Goal: Task Accomplishment & Management: Manage account settings

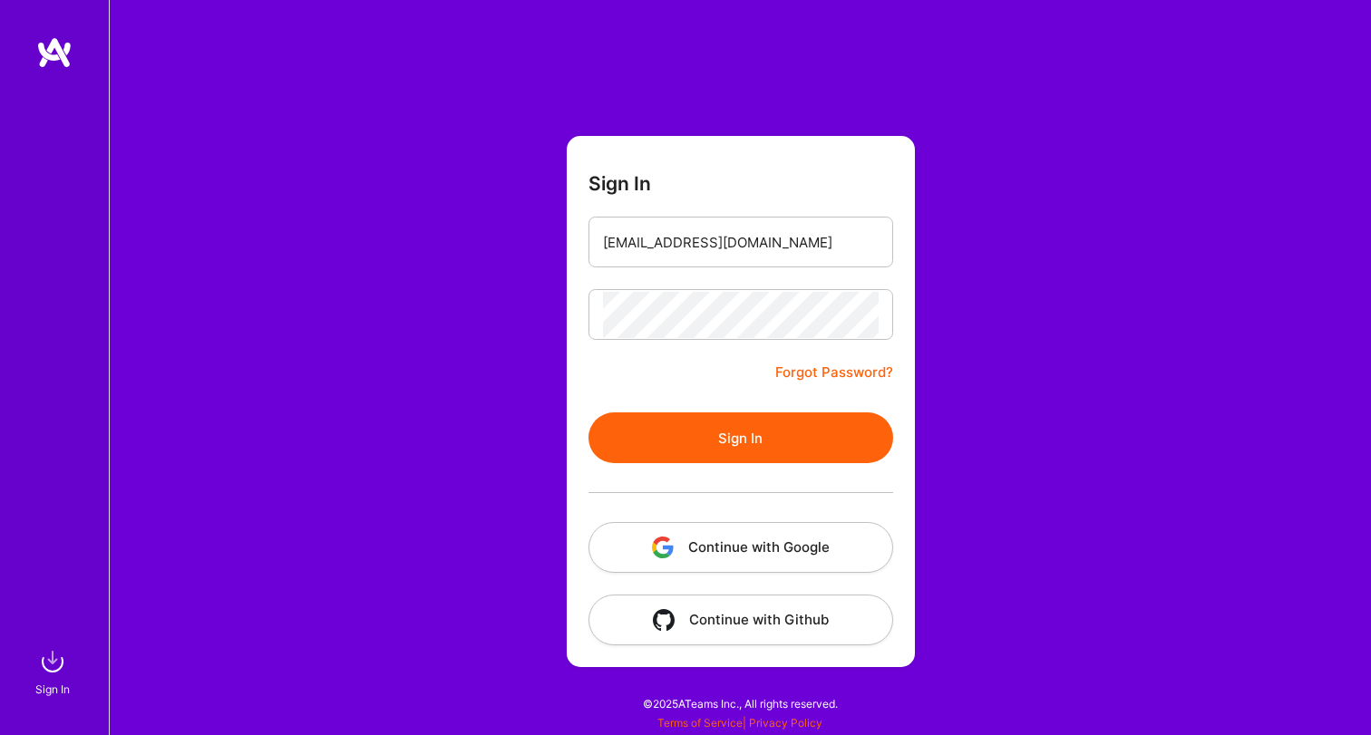
click at [1032, 252] on div "Sign In [EMAIL_ADDRESS][DOMAIN_NAME] Forgot Password? Sign In Continue with Goo…" at bounding box center [740, 367] width 1262 height 735
click at [817, 438] on button "Sign In" at bounding box center [741, 438] width 305 height 51
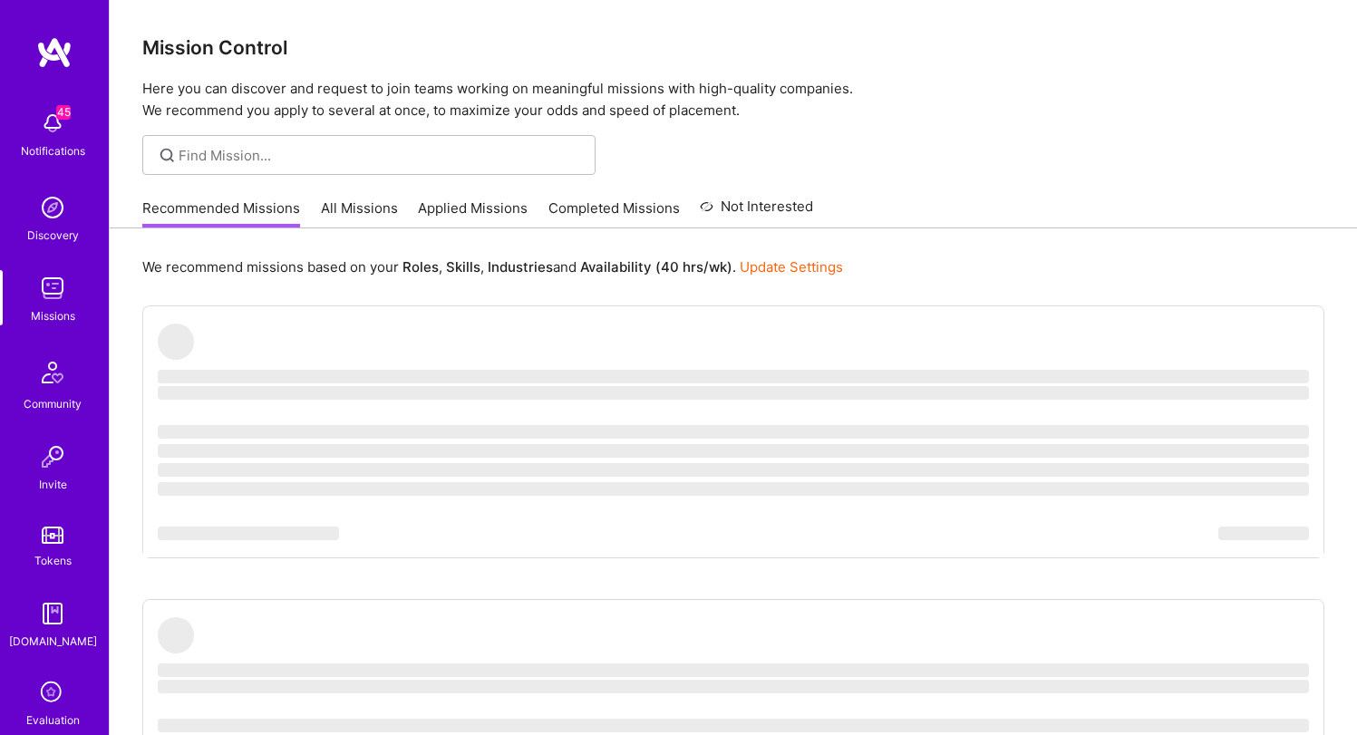
click at [686, 91] on p "Here you can discover and request to join teams working on meaningful missions …" at bounding box center [733, 100] width 1182 height 44
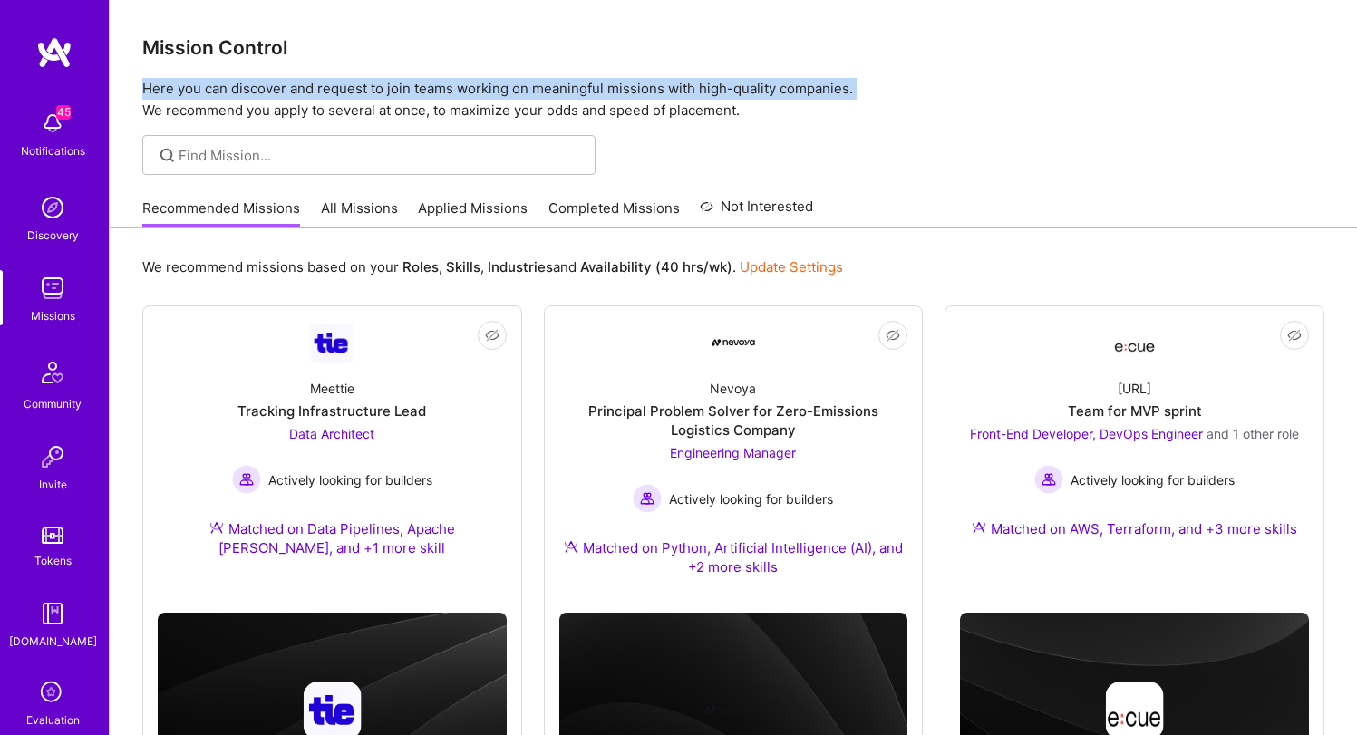
click at [686, 91] on p "Here you can discover and request to join teams working on meaningful missions …" at bounding box center [733, 100] width 1182 height 44
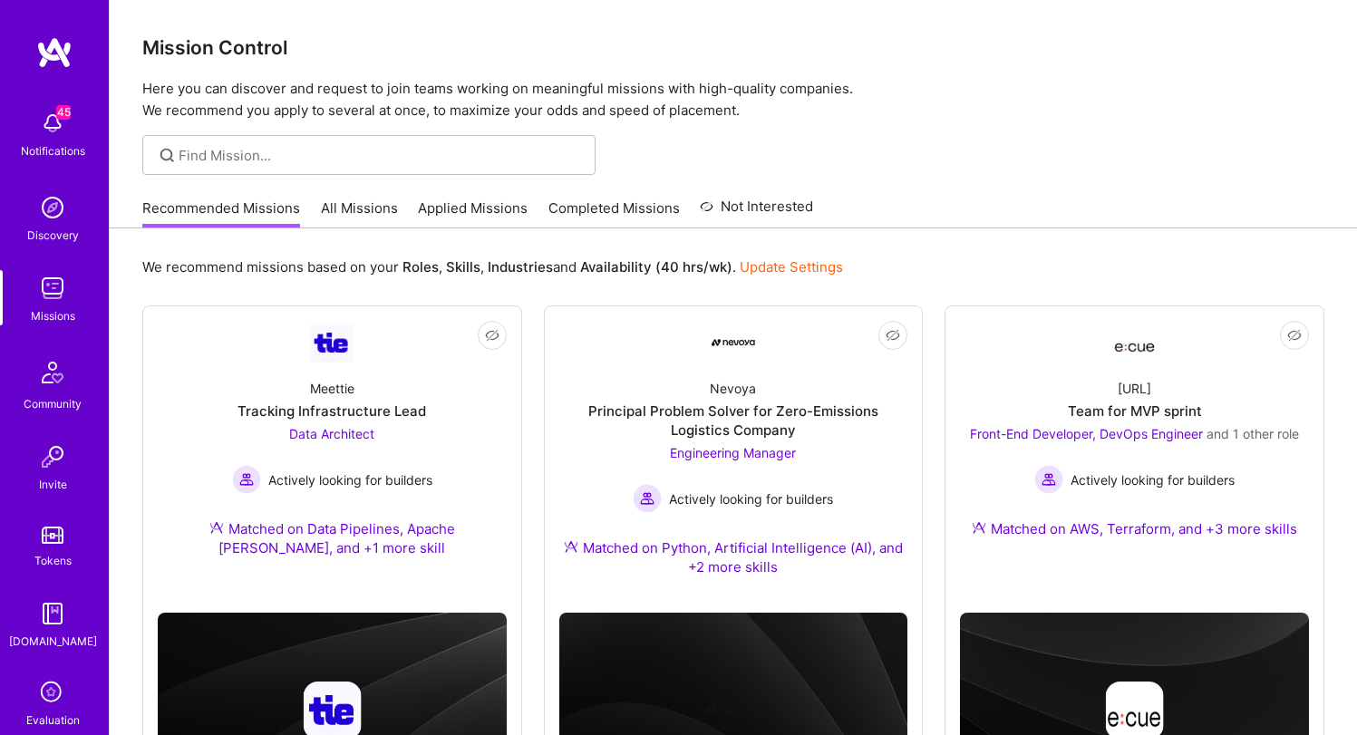
click at [539, 115] on p "Here you can discover and request to join teams working on meaningful missions …" at bounding box center [733, 100] width 1182 height 44
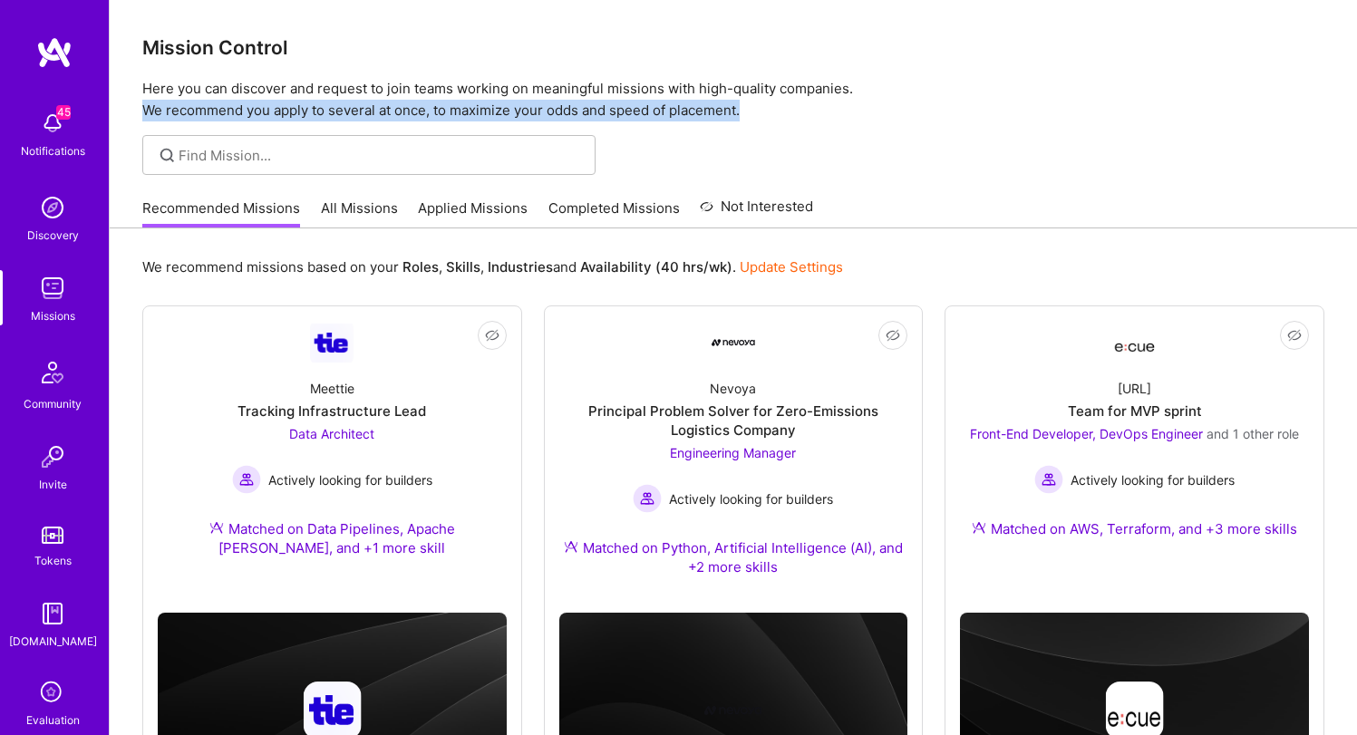
click at [539, 115] on p "Here you can discover and request to join teams working on meaningful missions …" at bounding box center [733, 100] width 1182 height 44
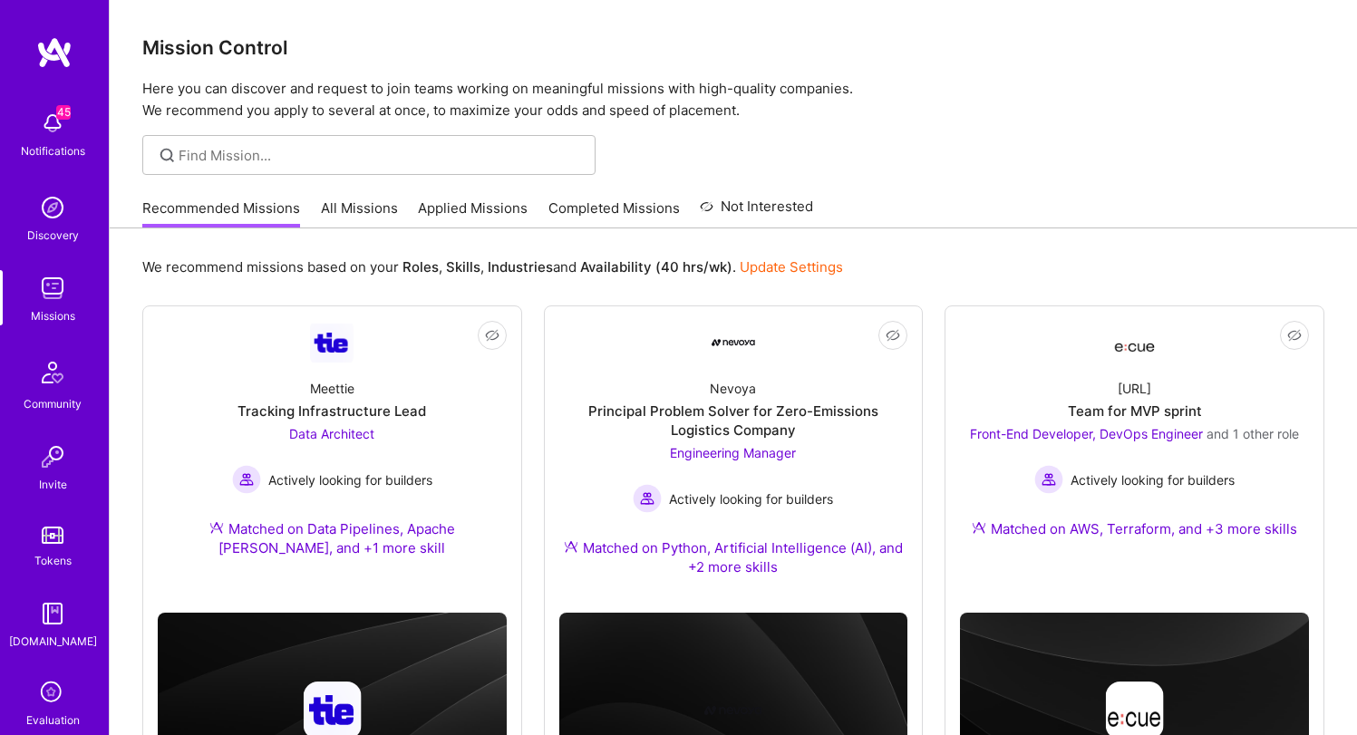
click at [558, 70] on div "Mission Control Here you can discover and request to join teams working on mean…" at bounding box center [734, 61] width 1248 height 122
click at [559, 83] on p "Here you can discover and request to join teams working on meaningful missions …" at bounding box center [733, 100] width 1182 height 44
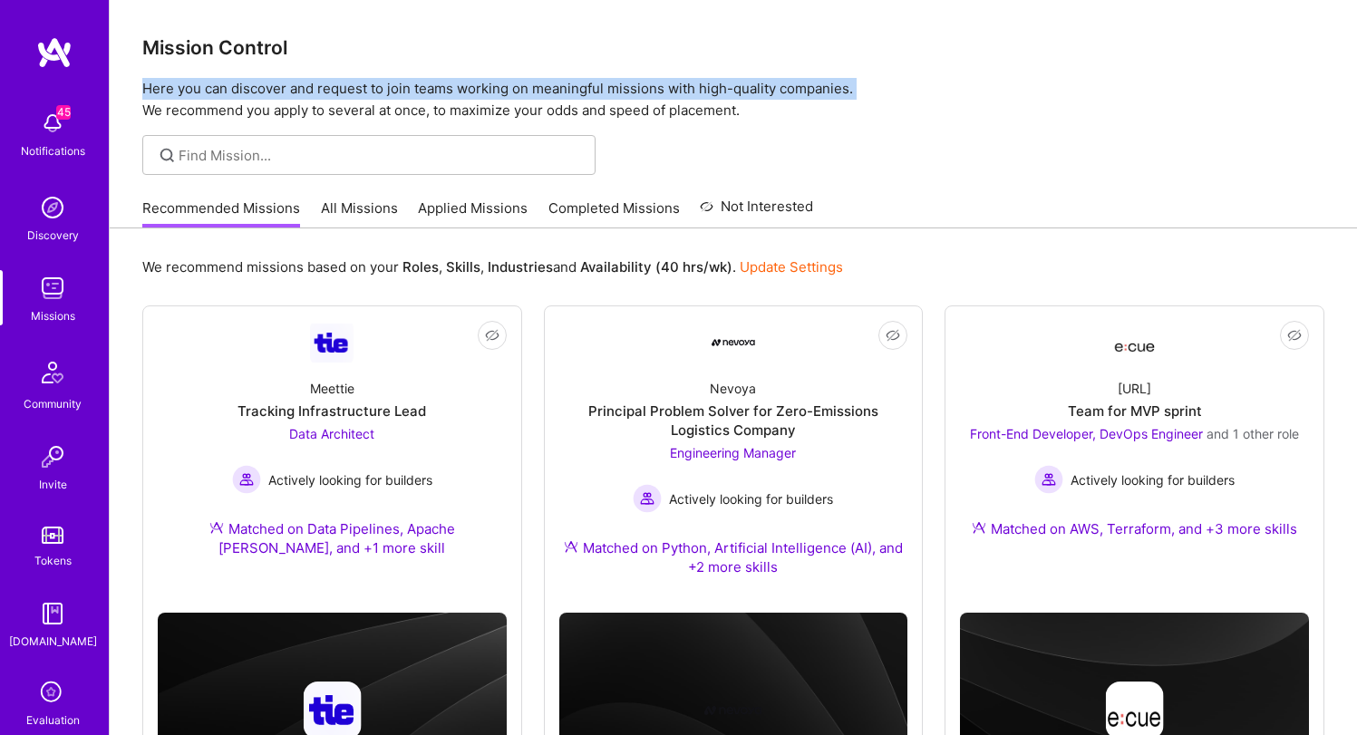
click at [559, 83] on p "Here you can discover and request to join teams working on meaningful missions …" at bounding box center [733, 100] width 1182 height 44
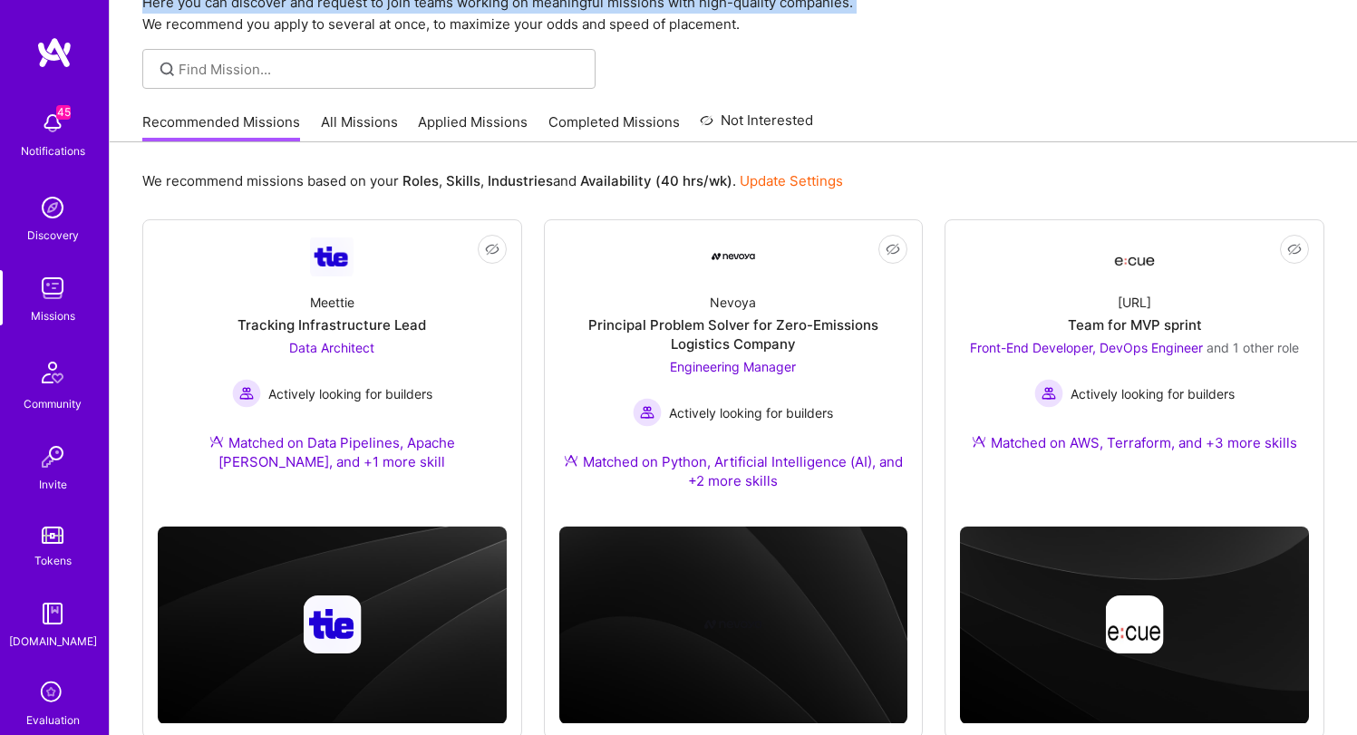
scroll to position [133, 0]
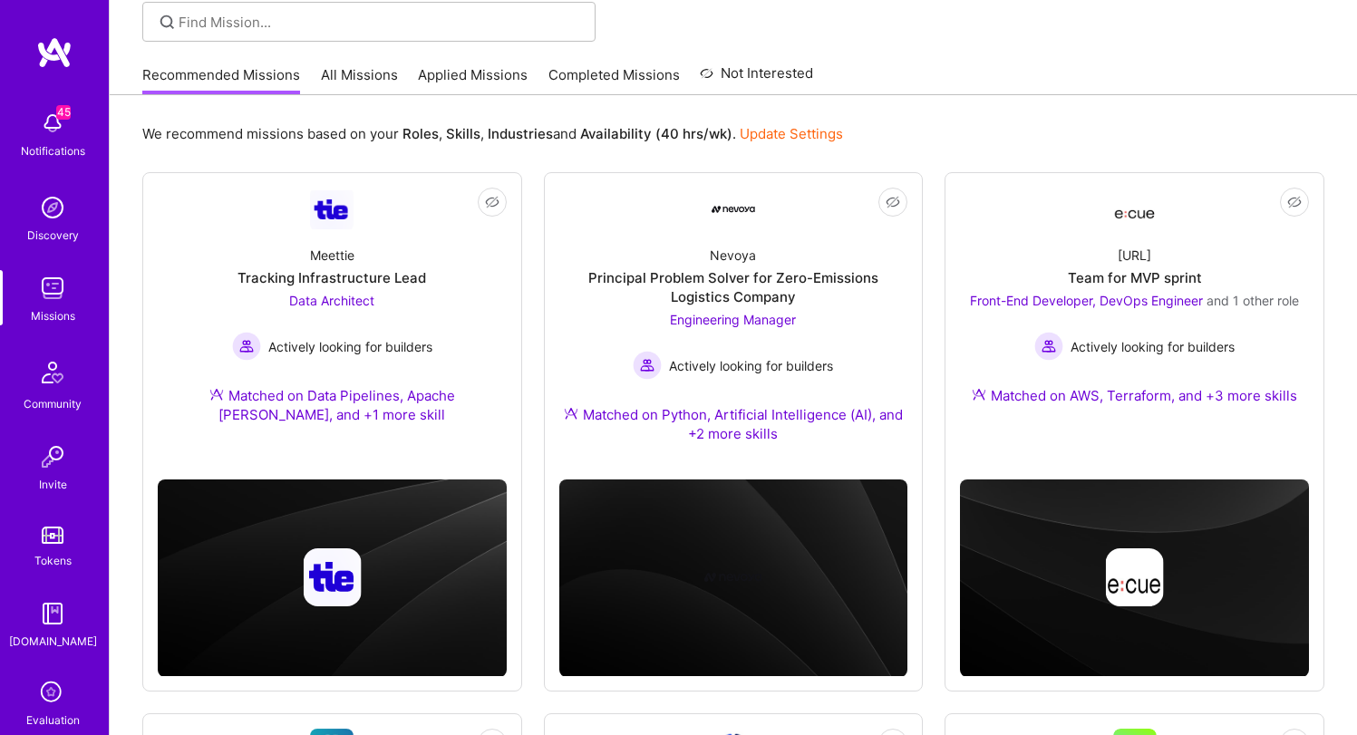
click at [359, 61] on div "Recommended Missions All Missions Applied Missions Completed Missions Not Inter…" at bounding box center [477, 74] width 671 height 39
click at [359, 70] on link "All Missions" at bounding box center [359, 80] width 77 height 30
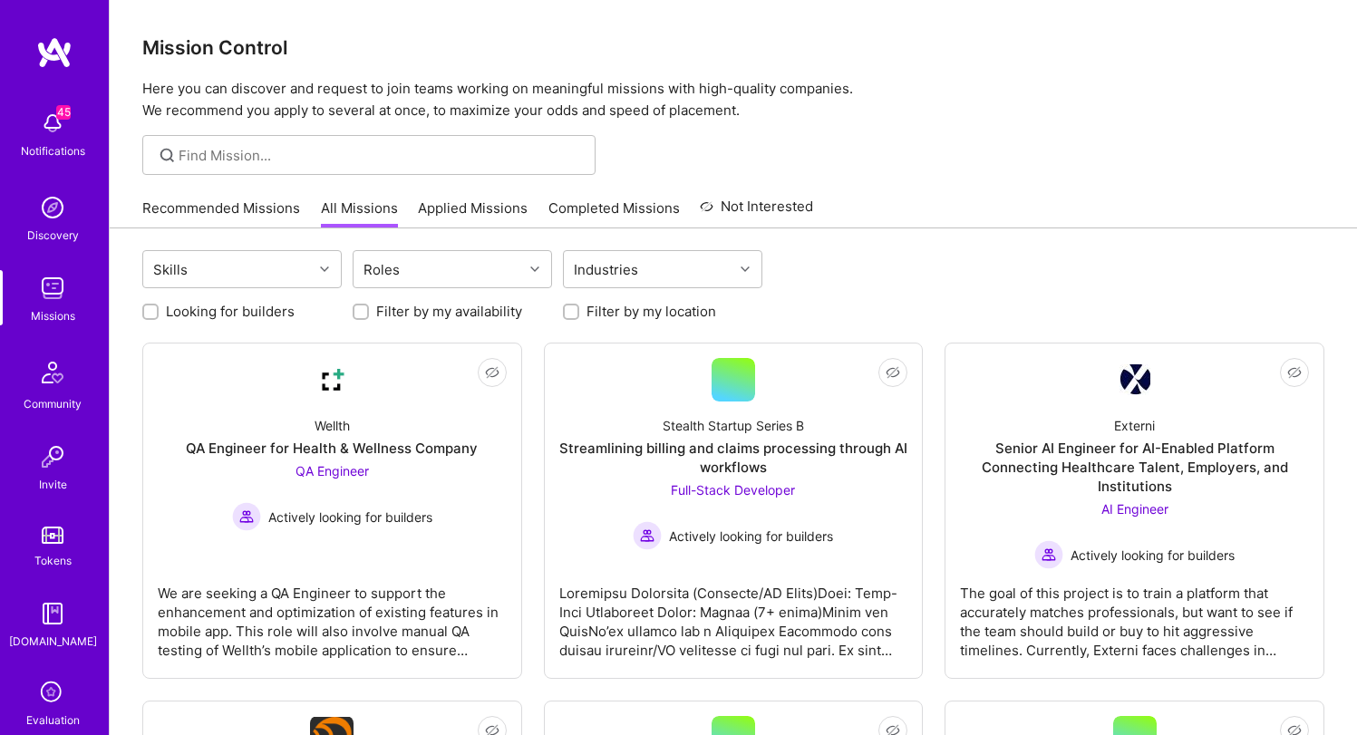
click at [233, 309] on label "Looking for builders" at bounding box center [230, 311] width 129 height 19
click at [159, 309] on input "Looking for builders" at bounding box center [152, 312] width 13 height 13
checkbox input "true"
click at [459, 317] on label "Filter by my availability" at bounding box center [449, 311] width 146 height 19
click at [369, 317] on input "Filter by my availability" at bounding box center [362, 312] width 13 height 13
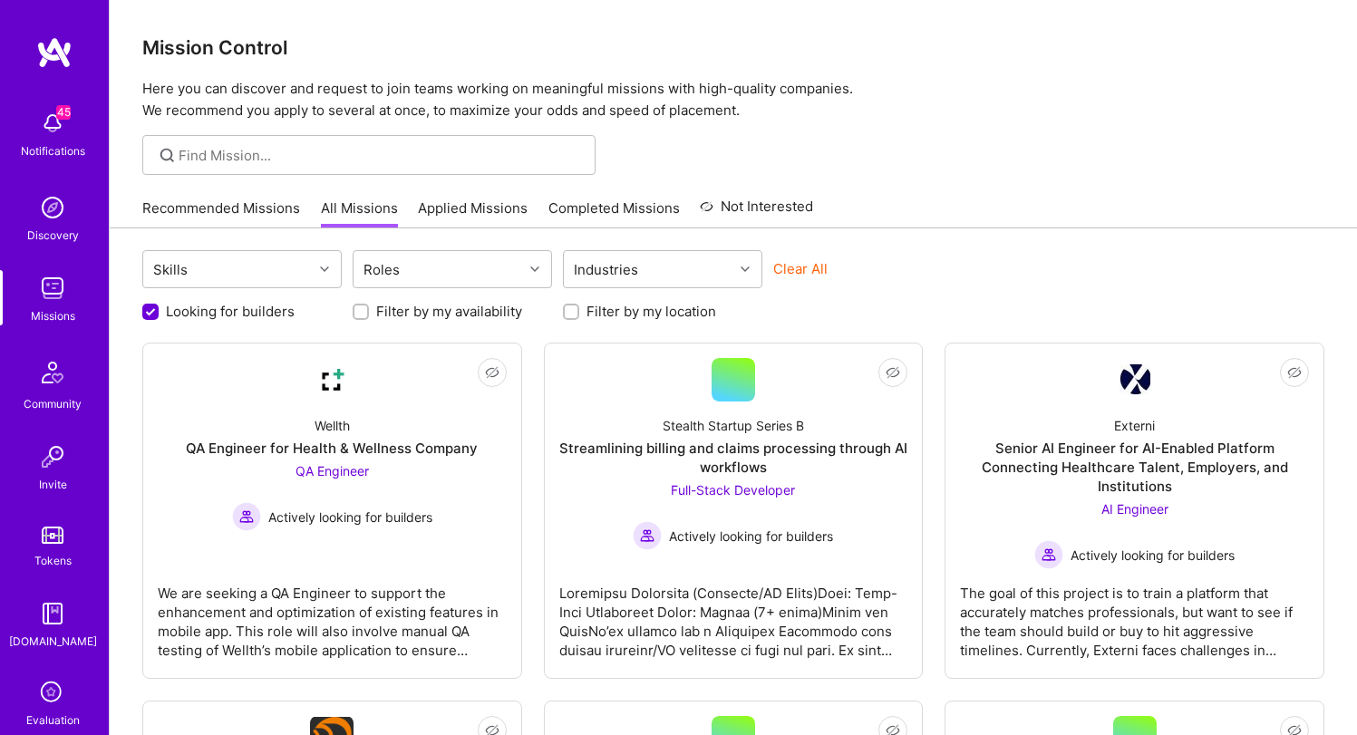
checkbox input "true"
click at [594, 317] on label "Filter by my location" at bounding box center [652, 311] width 130 height 19
click at [579, 317] on input "Filter by my location" at bounding box center [573, 312] width 13 height 13
checkbox input "true"
click at [482, 199] on link "Applied Missions" at bounding box center [473, 214] width 110 height 30
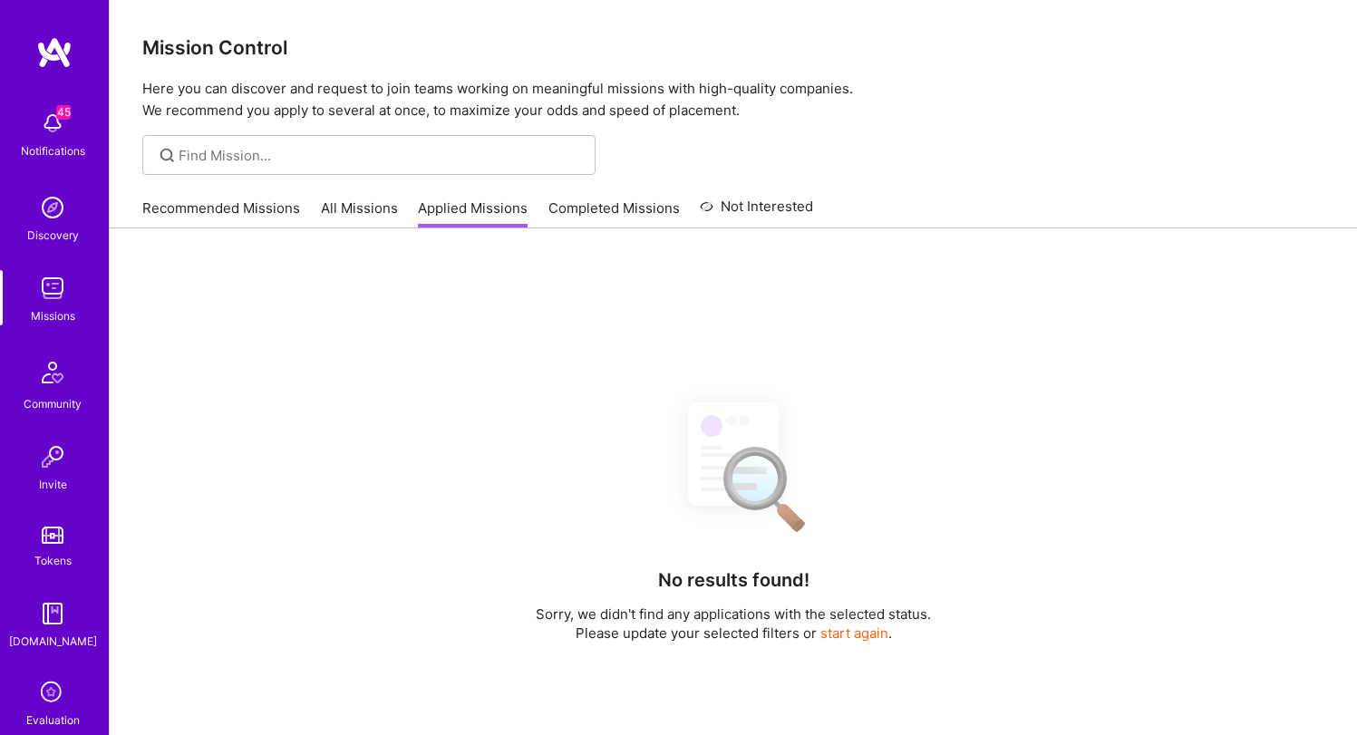
click at [571, 216] on link "Completed Missions" at bounding box center [614, 214] width 131 height 30
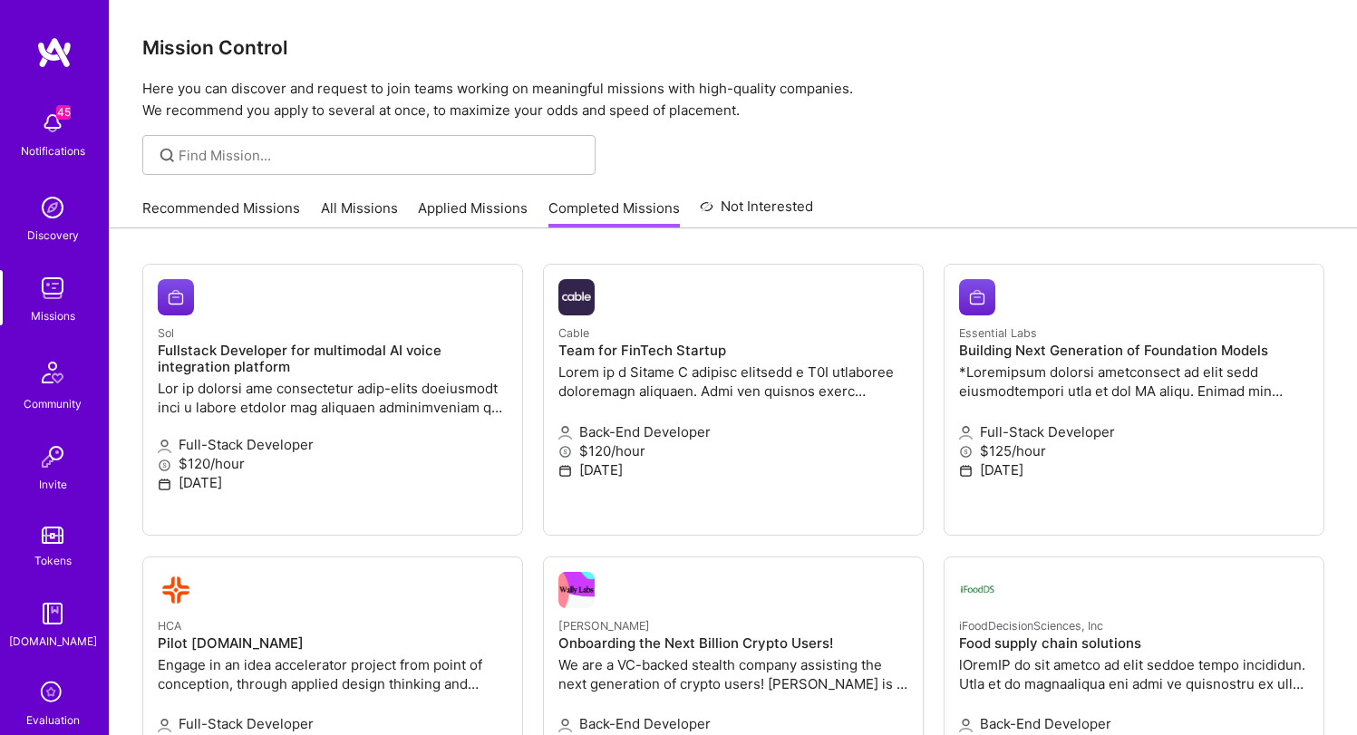
click at [477, 213] on link "Applied Missions" at bounding box center [473, 214] width 110 height 30
